Goal: Information Seeking & Learning: Learn about a topic

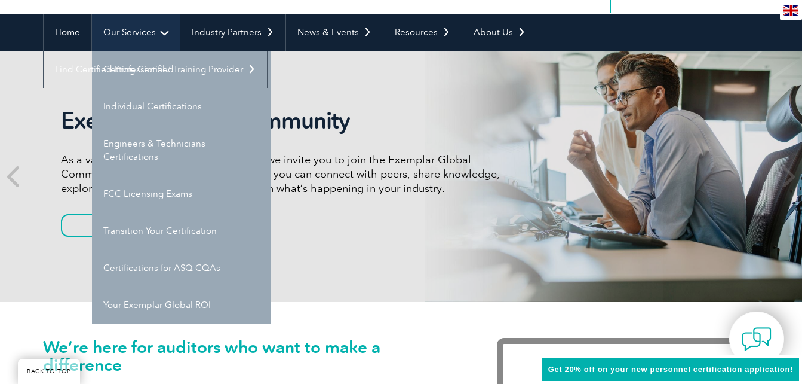
scroll to position [119, 0]
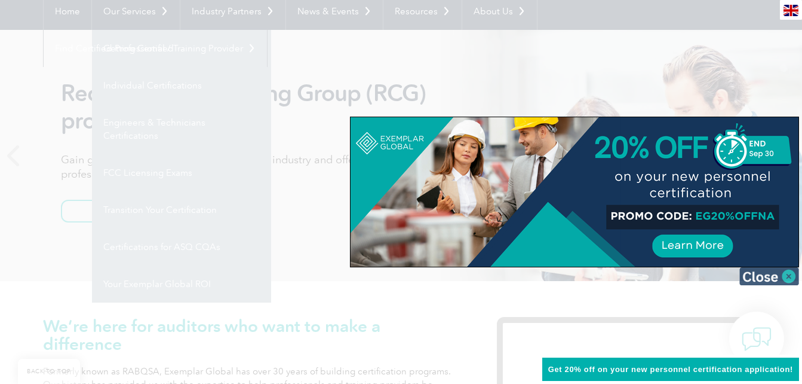
click at [793, 274] on img at bounding box center [770, 276] width 60 height 18
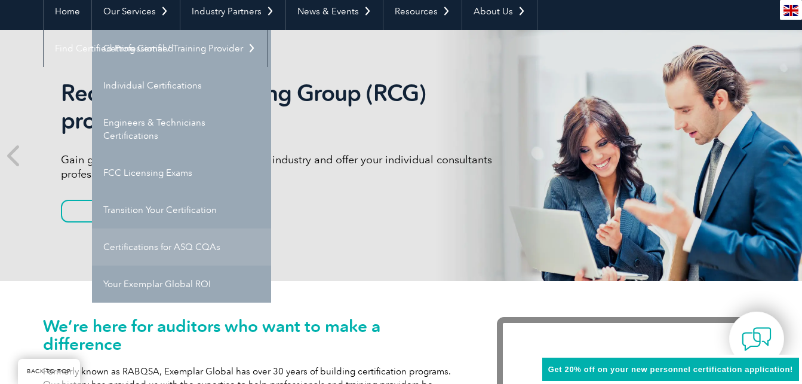
click at [173, 252] on link "Certifications for ASQ CQAs" at bounding box center [181, 246] width 179 height 37
click at [179, 249] on link "Certifications for ASQ CQAs" at bounding box center [181, 246] width 179 height 37
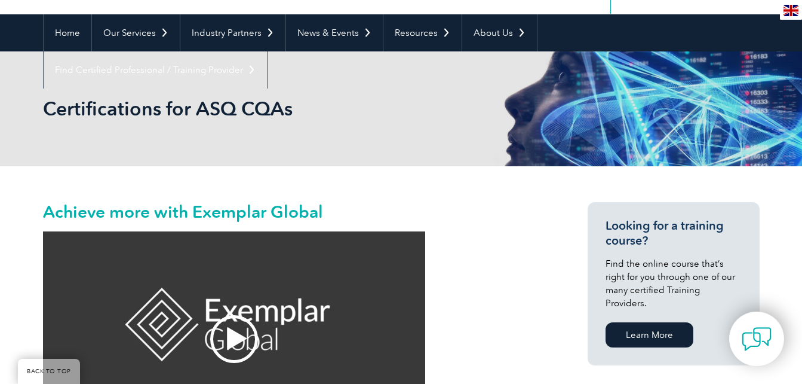
scroll to position [119, 0]
